Goal: Obtain resource: Obtain resource

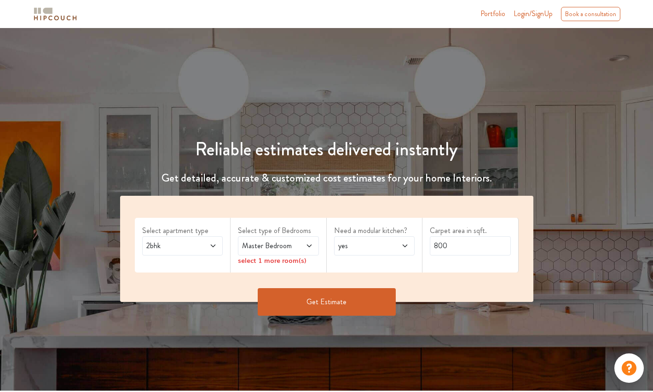
click at [310, 244] on icon at bounding box center [308, 245] width 7 height 7
click at [309, 246] on icon at bounding box center [308, 246] width 5 height 3
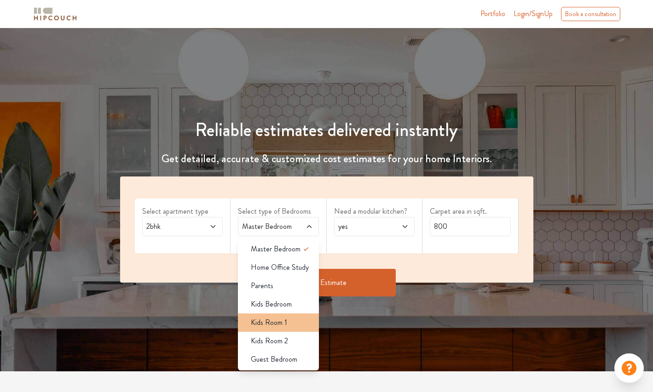
scroll to position [15, 0]
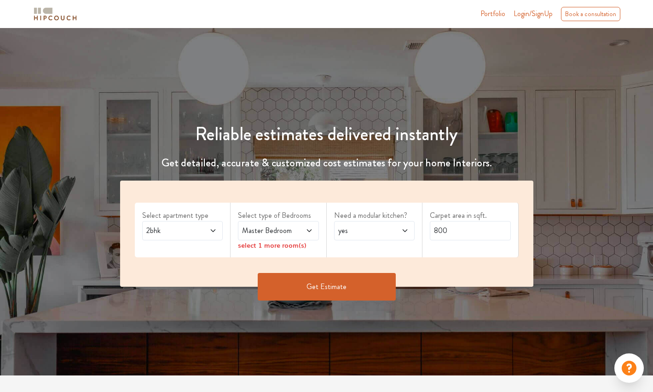
click at [397, 233] on span at bounding box center [400, 230] width 18 height 11
click at [450, 237] on input "800" at bounding box center [470, 230] width 81 height 19
click at [367, 276] on button "Get Estimate" at bounding box center [327, 287] width 138 height 28
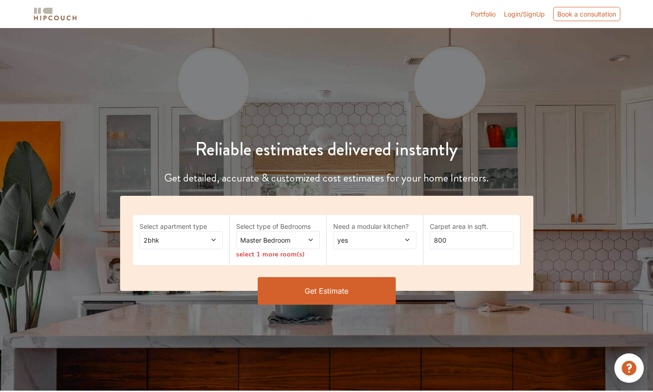
scroll to position [15, 0]
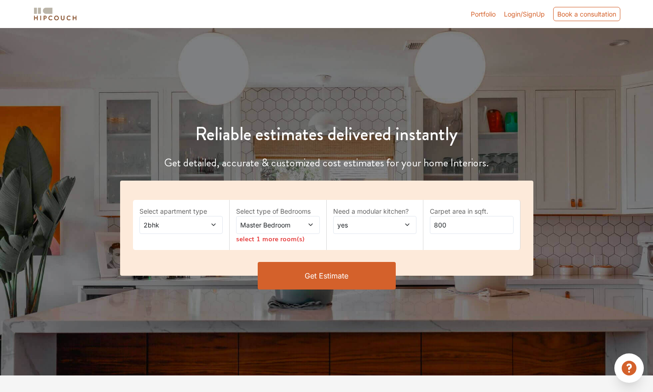
click at [212, 224] on icon at bounding box center [213, 225] width 4 height 2
click at [250, 313] on div "Reliable estimates delivered instantly Get detailed, accurate & customized cost…" at bounding box center [326, 194] width 653 height 363
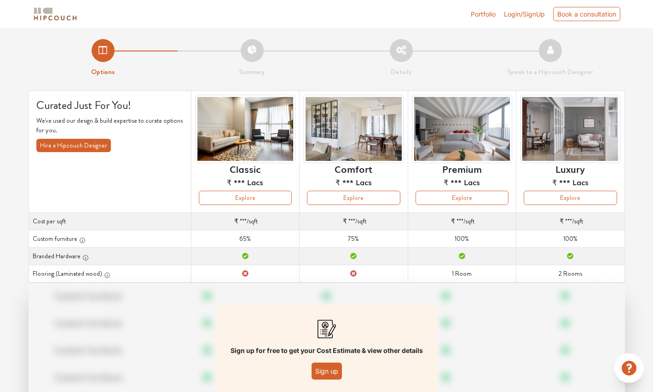
click at [63, 18] on img at bounding box center [55, 14] width 46 height 16
